Goal: Register for event/course

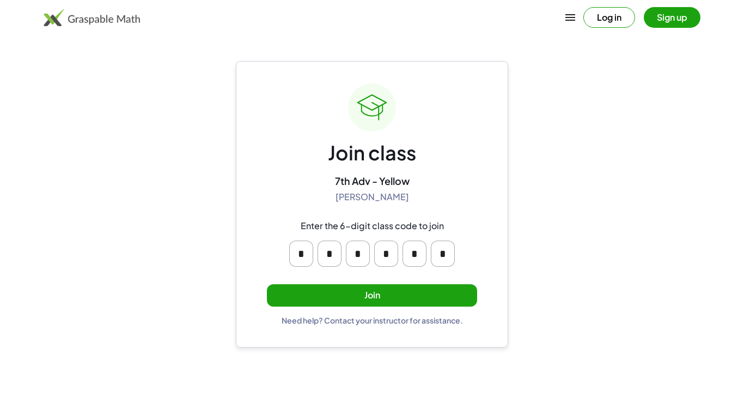
click at [321, 254] on input "*" at bounding box center [330, 253] width 24 height 26
click at [415, 289] on button "Join" at bounding box center [372, 295] width 210 height 22
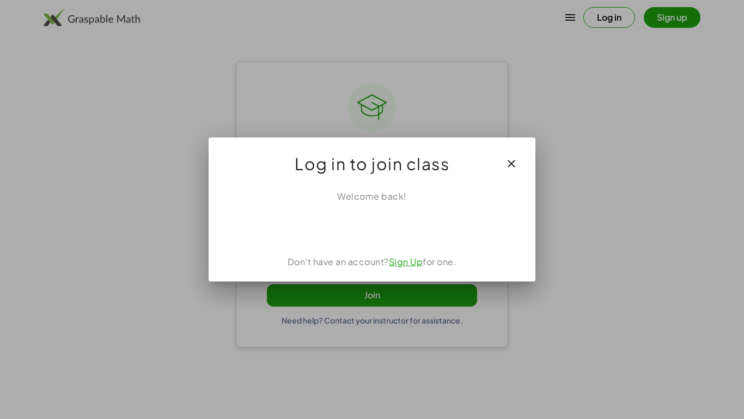
click at [415, 289] on div at bounding box center [372, 209] width 744 height 419
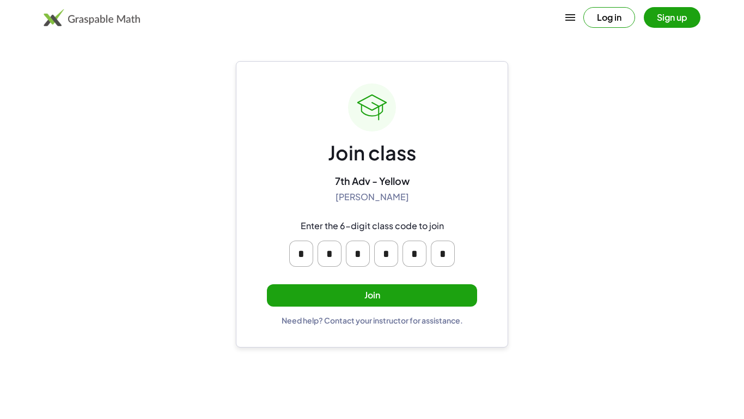
click at [415, 289] on button "Join" at bounding box center [372, 295] width 210 height 22
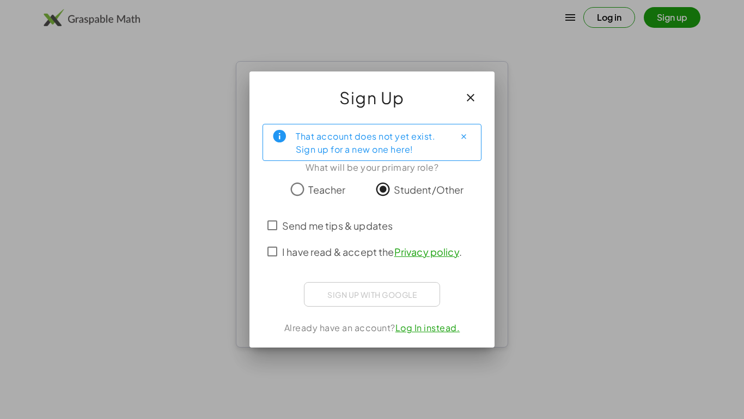
click at [386, 294] on div "Sign up with Google Sign in with Google Sign in with Google. Opens in new tab" at bounding box center [372, 294] width 136 height 25
click at [289, 247] on span "I have read & accept the Privacy policy ." at bounding box center [372, 251] width 180 height 15
click at [365, 312] on div "That account does not yet exist. Sign up for a new one here! What will be your …" at bounding box center [372, 231] width 245 height 232
